Goal: Learn about a topic

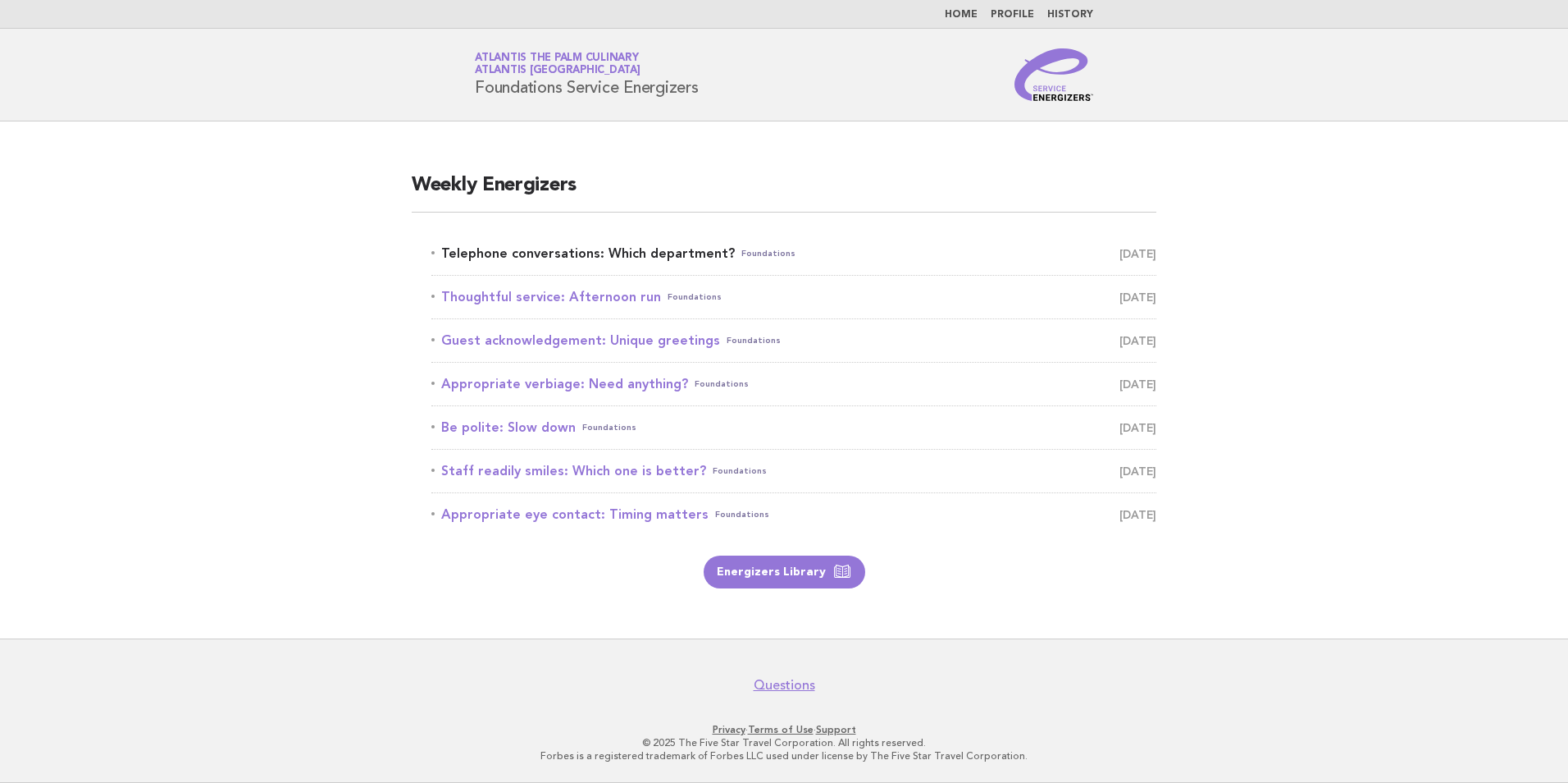
click at [674, 248] on link "Telephone conversations: Which department? Foundations October 13" at bounding box center [794, 253] width 725 height 23
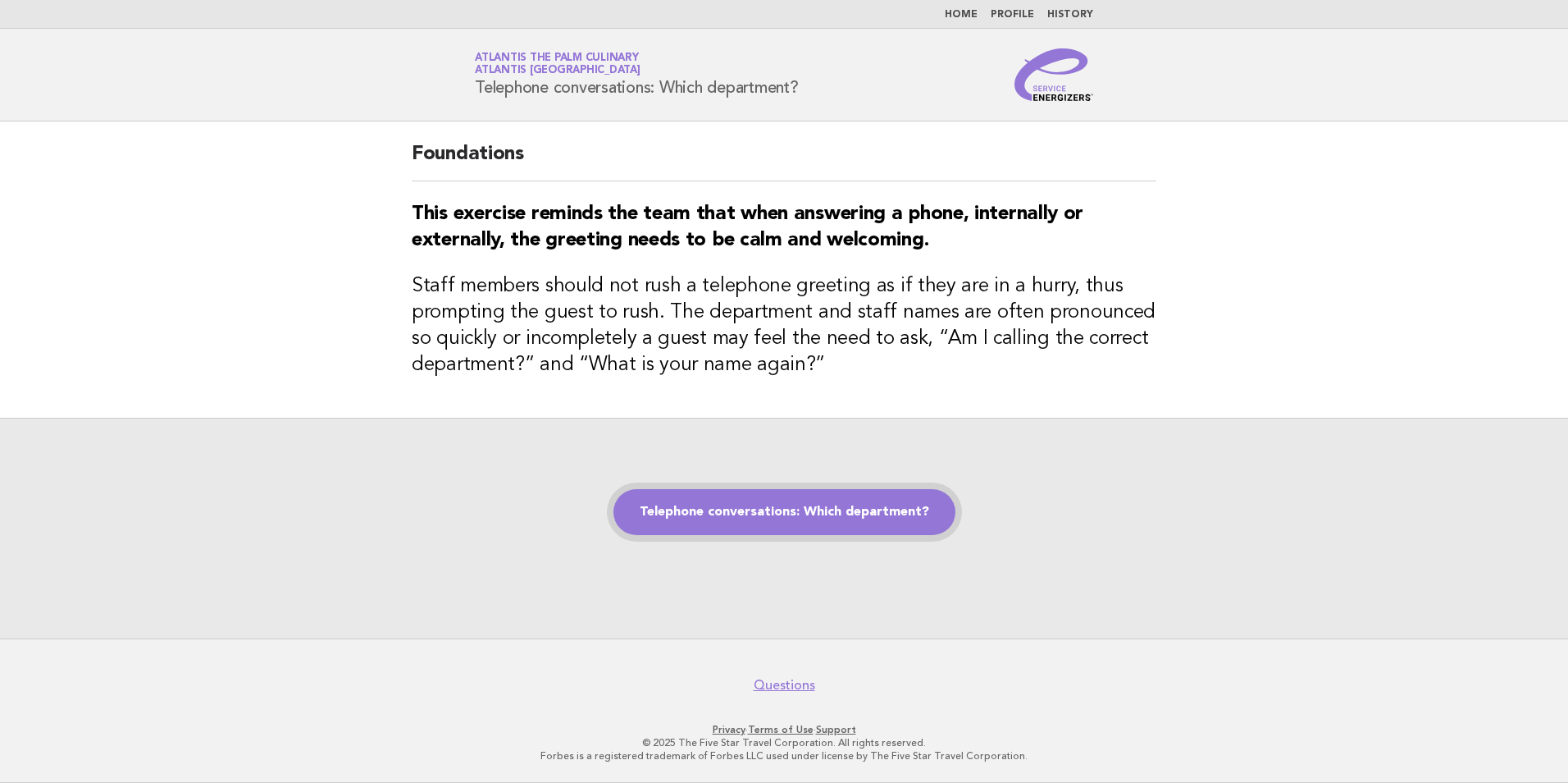
click at [792, 519] on link "Telephone conversations: Which department?" at bounding box center [784, 511] width 342 height 46
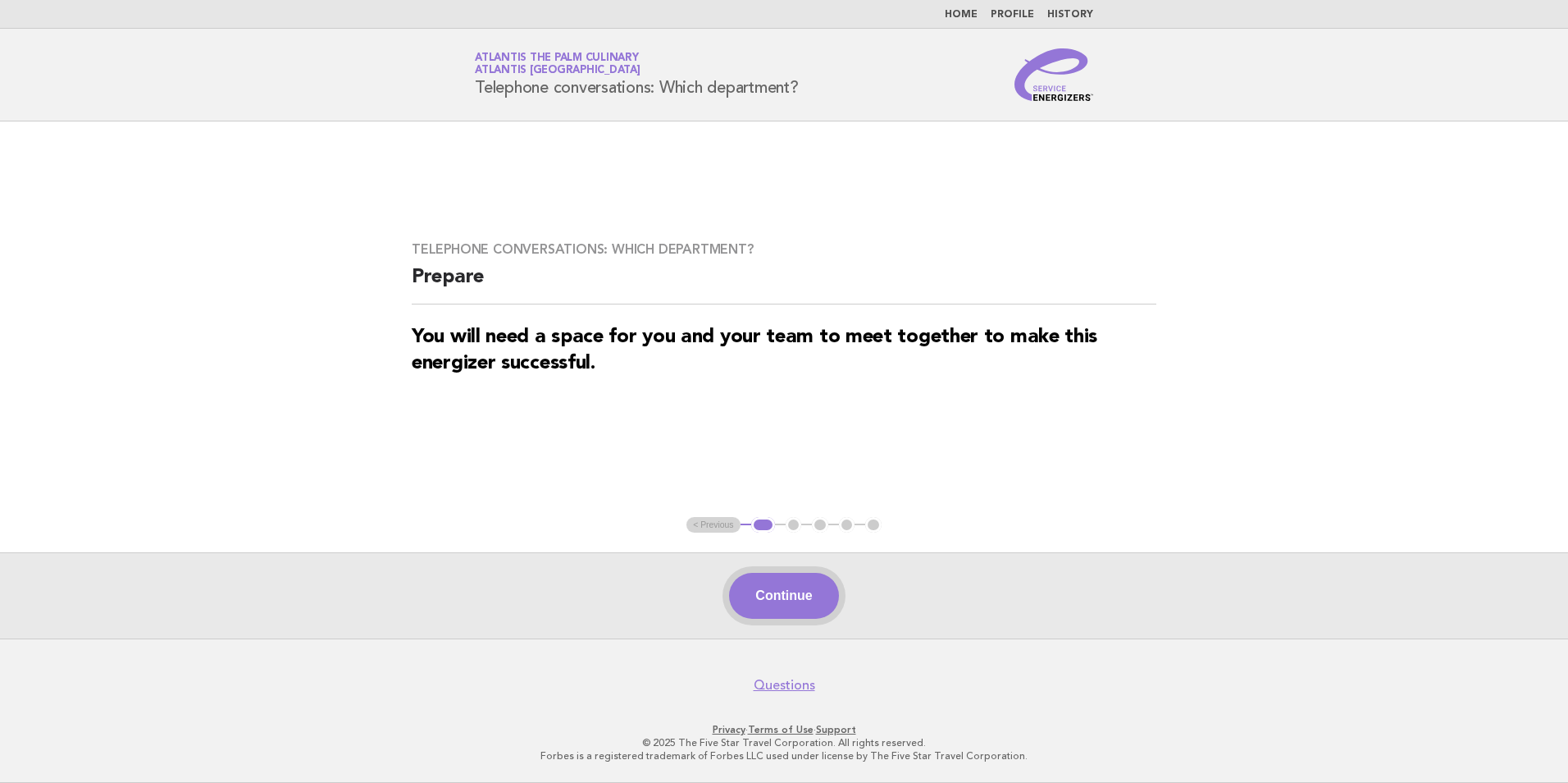
click at [824, 601] on button "Continue" at bounding box center [783, 595] width 109 height 46
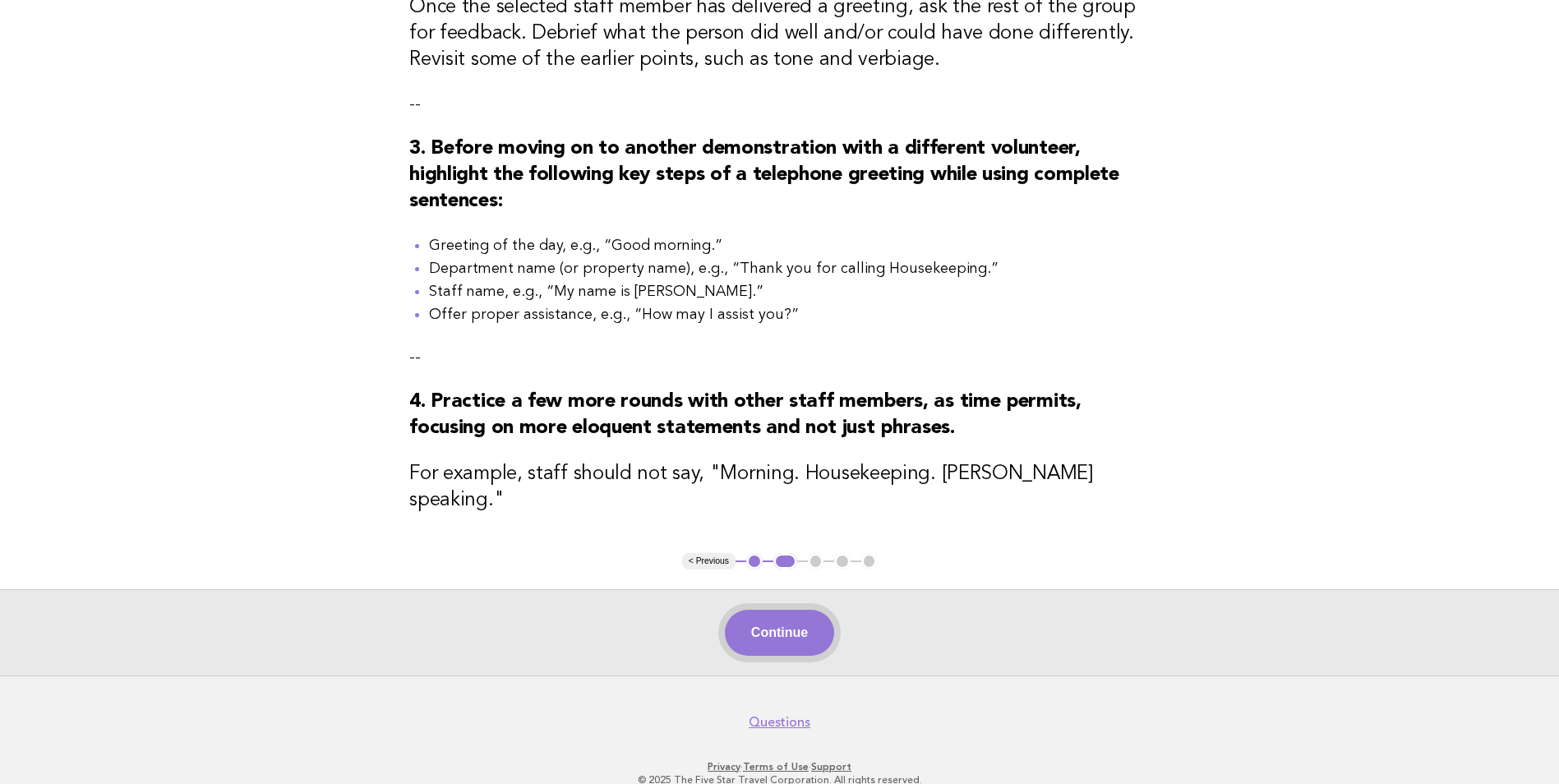
click at [816, 615] on button "Continue" at bounding box center [779, 632] width 109 height 46
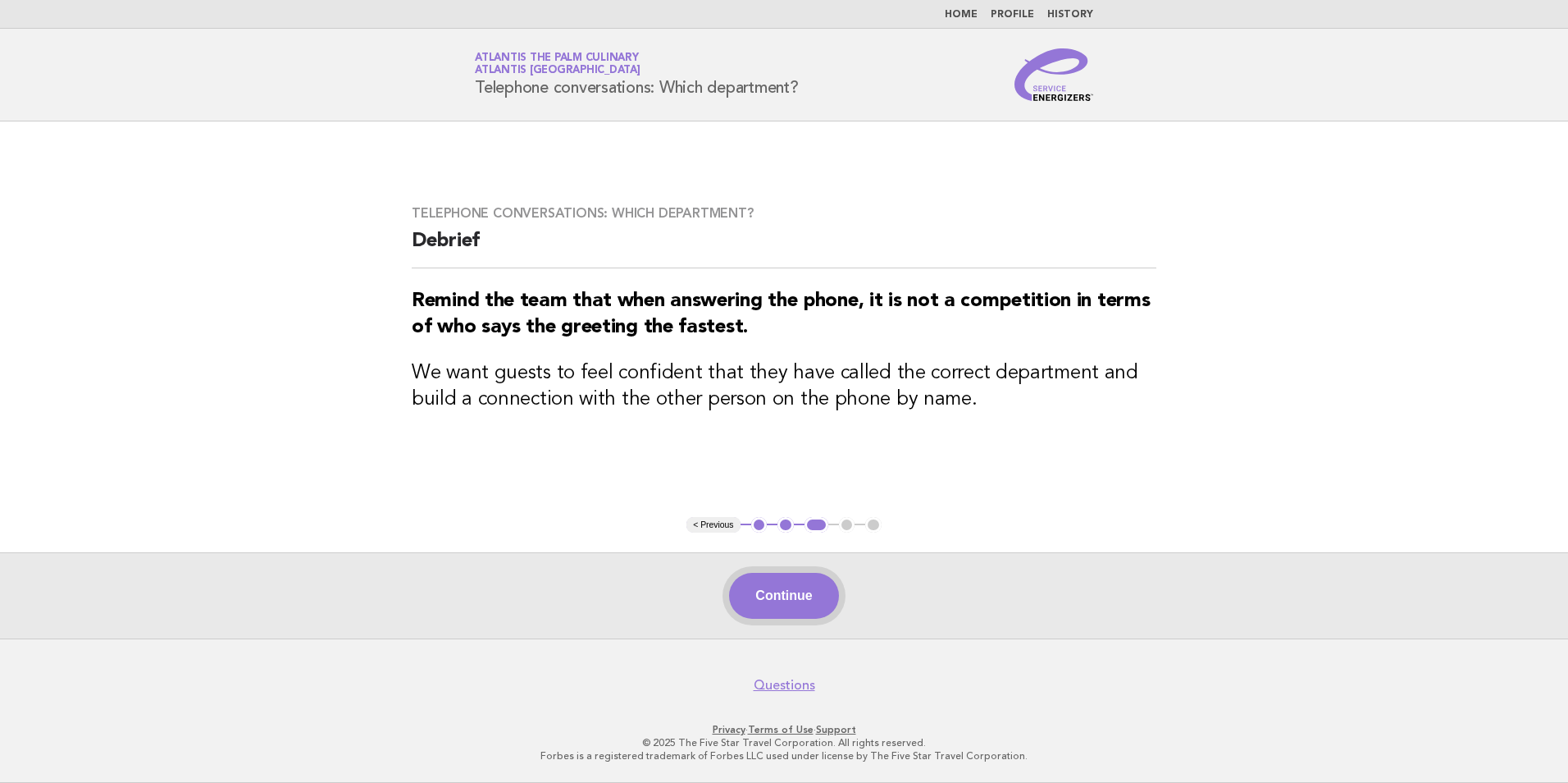
click at [776, 599] on button "Continue" at bounding box center [783, 595] width 109 height 46
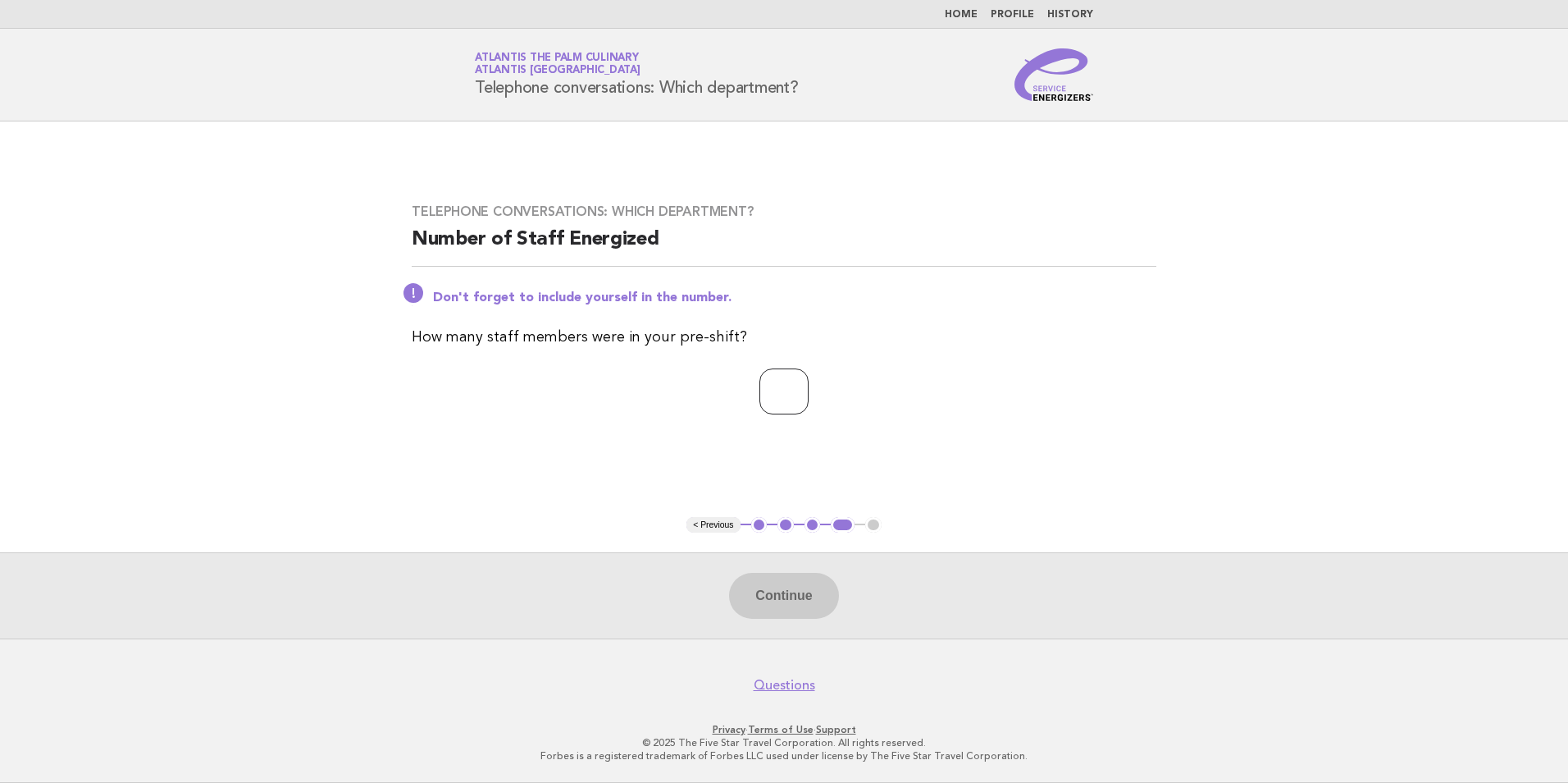
click at [759, 402] on input "number" at bounding box center [784, 391] width 49 height 46
type input "**"
click at [771, 594] on button "Continue" at bounding box center [783, 595] width 109 height 46
